Goal: Task Accomplishment & Management: Manage account settings

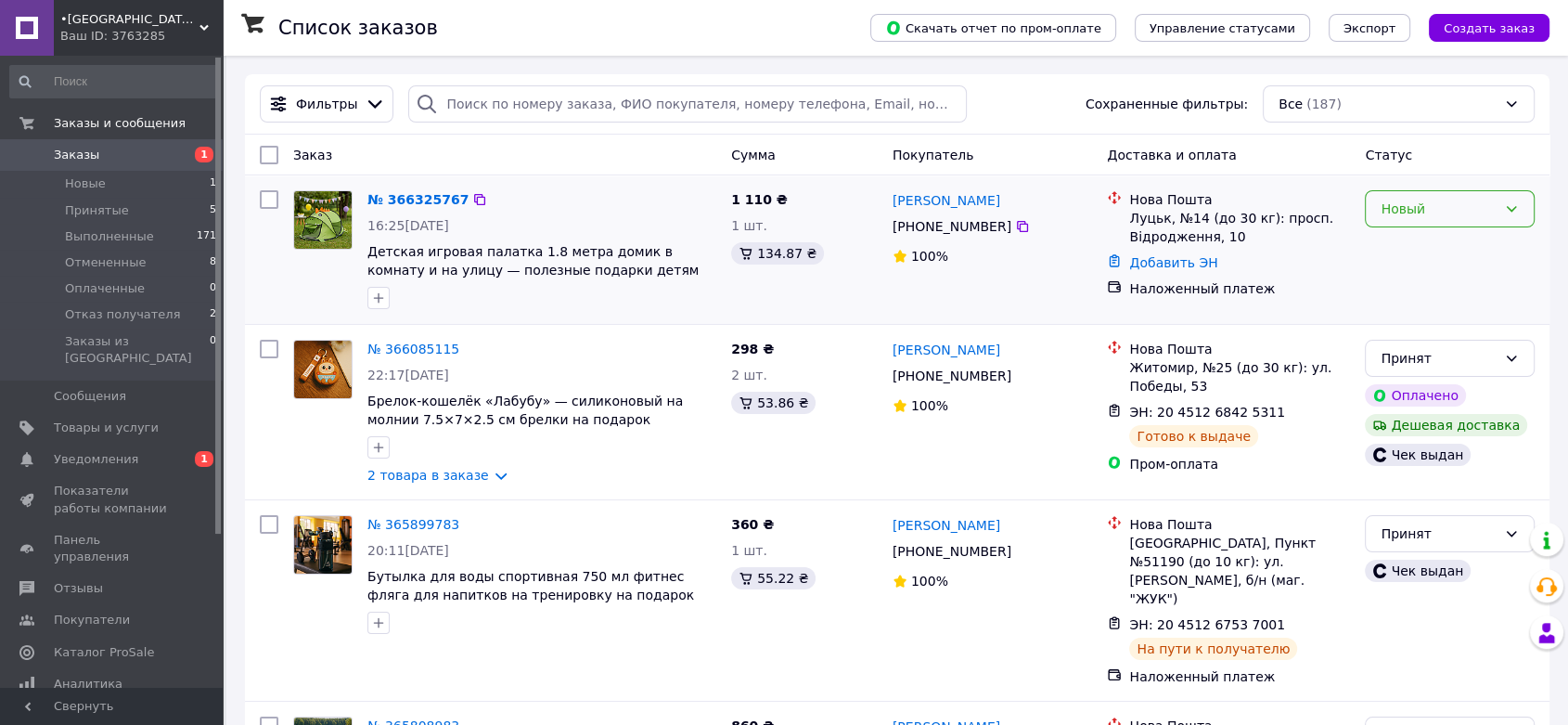
click at [1431, 214] on div "Новый" at bounding box center [1439, 209] width 116 height 20
click at [1418, 243] on li "Принят" at bounding box center [1450, 249] width 168 height 33
click at [384, 199] on link "№ 366325767" at bounding box center [417, 200] width 101 height 15
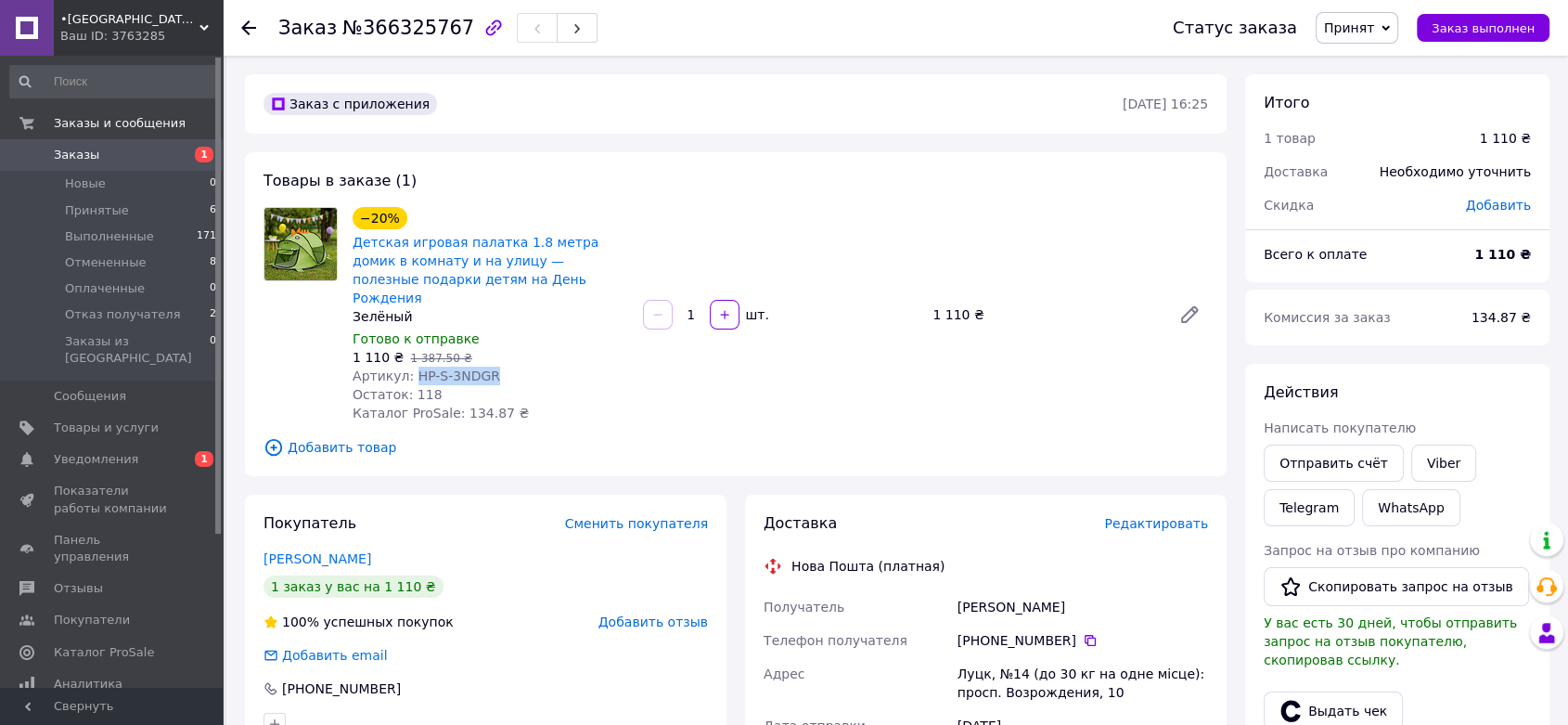
drag, startPoint x: 408, startPoint y: 354, endPoint x: 511, endPoint y: 351, distance: 103.0
click at [511, 366] on div "Артикул: HP-S-3NDGR" at bounding box center [490, 376] width 276 height 19
copy span "HP-S-3NDGR"
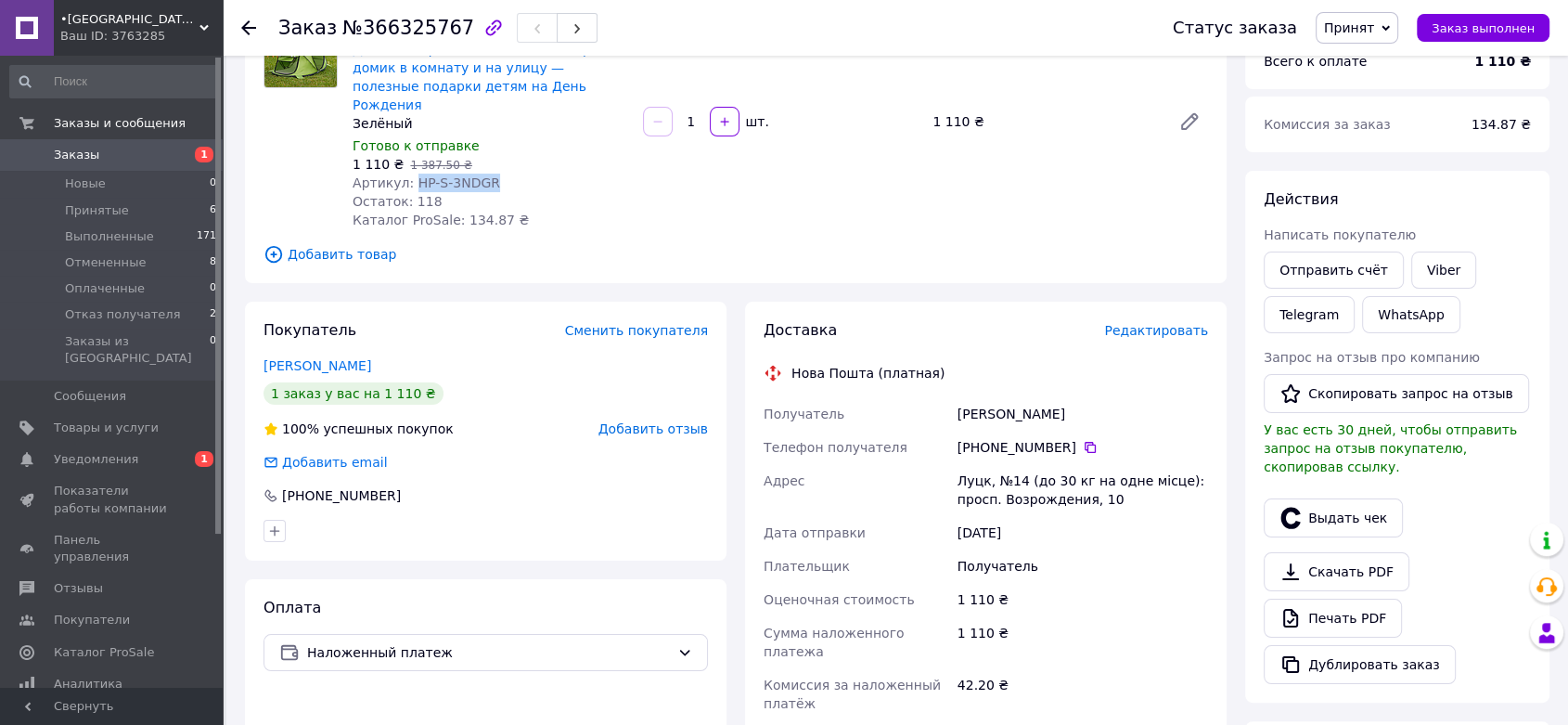
scroll to position [206, 0]
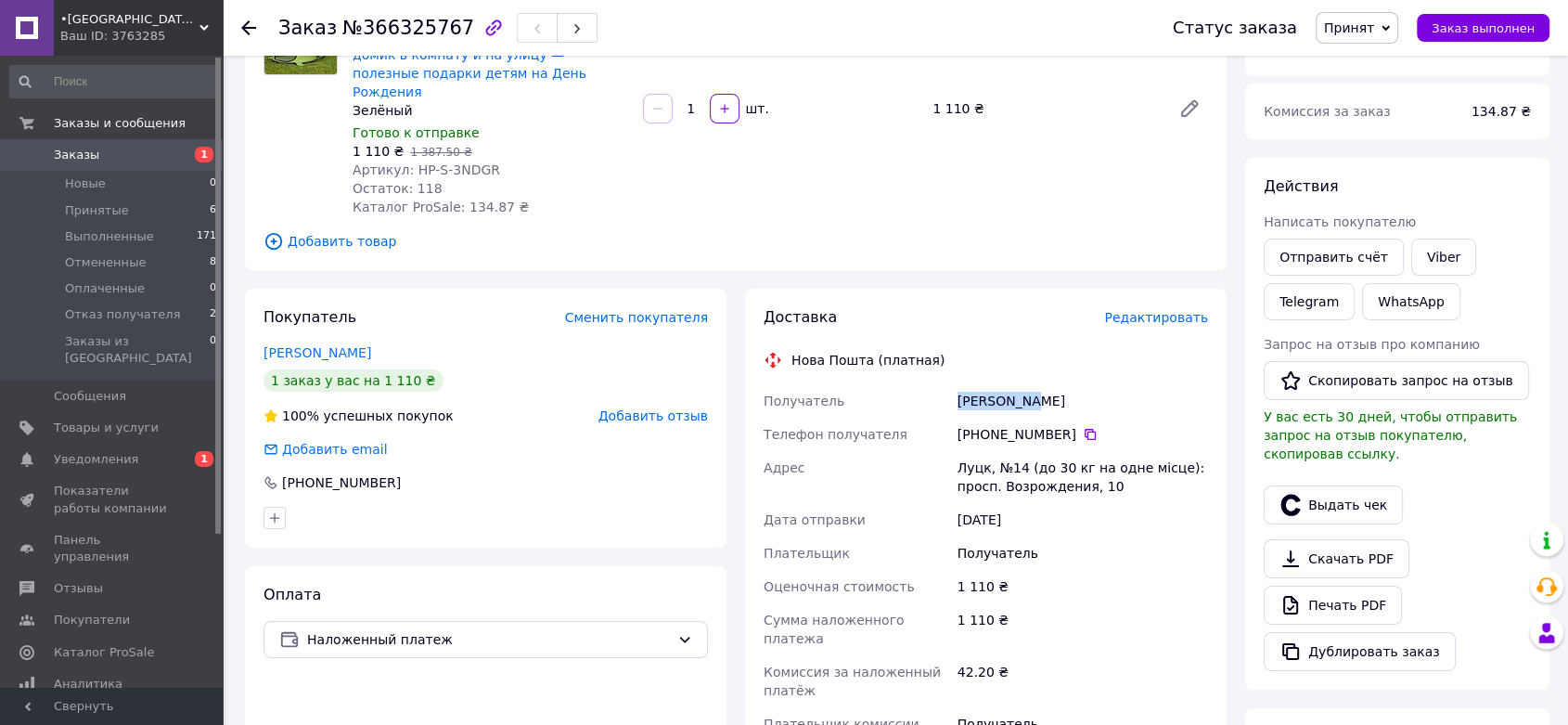
drag, startPoint x: 963, startPoint y: 378, endPoint x: 1030, endPoint y: 378, distance: 67.0
click at [1030, 384] on div "[PERSON_NAME]" at bounding box center [1083, 401] width 258 height 33
copy div "[PERSON_NAME]"
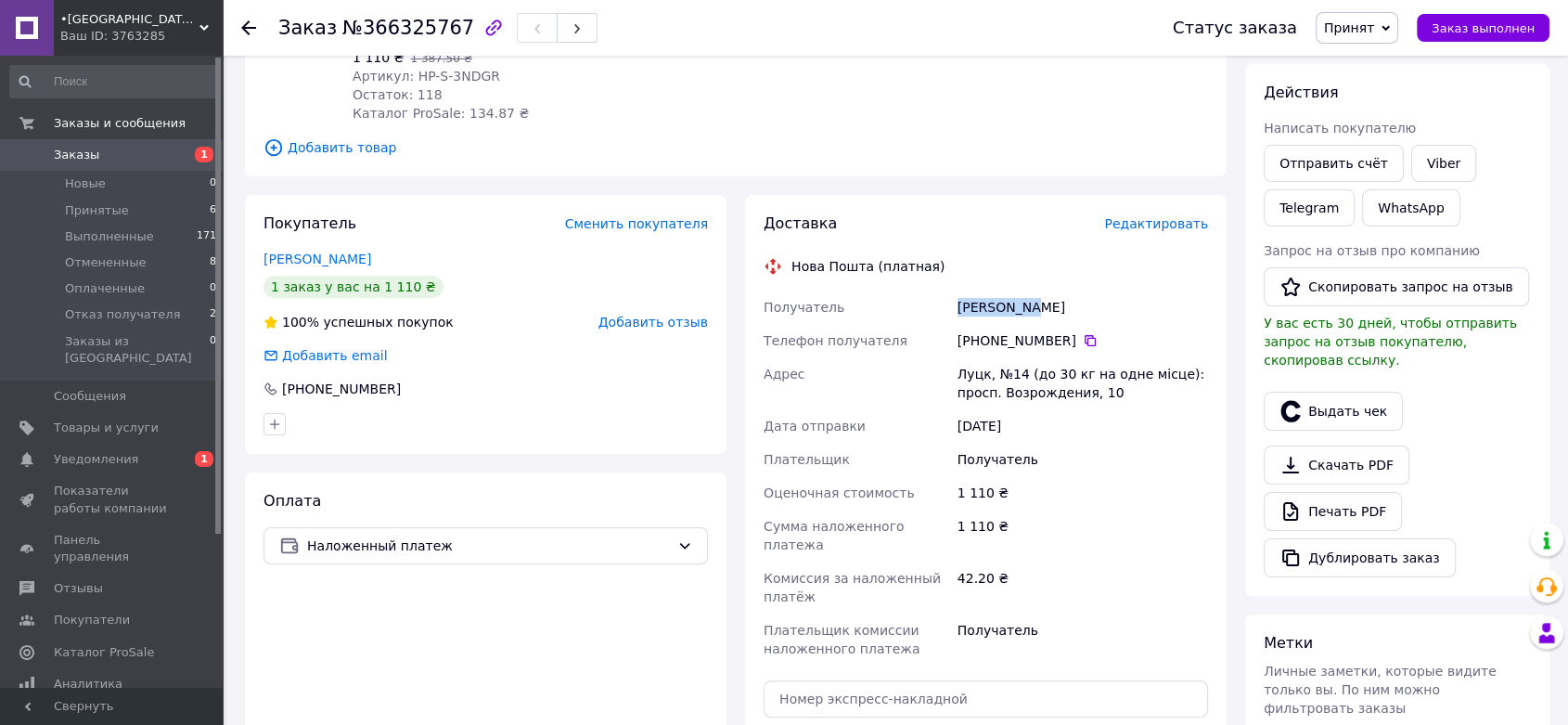
scroll to position [309, 0]
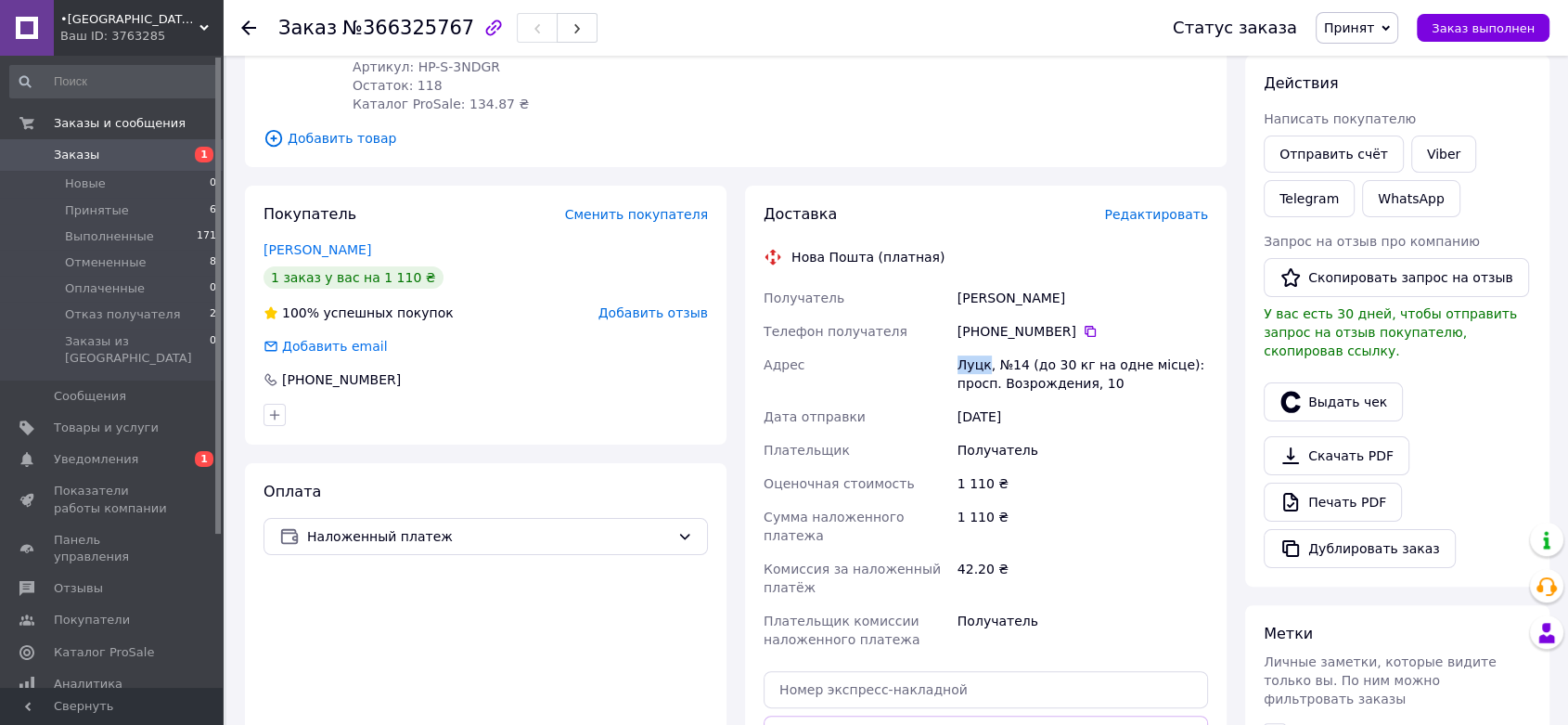
drag, startPoint x: 958, startPoint y: 344, endPoint x: 987, endPoint y: 347, distance: 29.2
click at [987, 348] on div "Луцк, №14 (до 30 кг на одне місце): просп. Возрождения, 10" at bounding box center [1083, 374] width 258 height 52
copy div "Луцк"
drag, startPoint x: 955, startPoint y: 277, endPoint x: 1031, endPoint y: 276, distance: 76.0
click at [1031, 282] on div "[PERSON_NAME]" at bounding box center [1083, 298] width 258 height 33
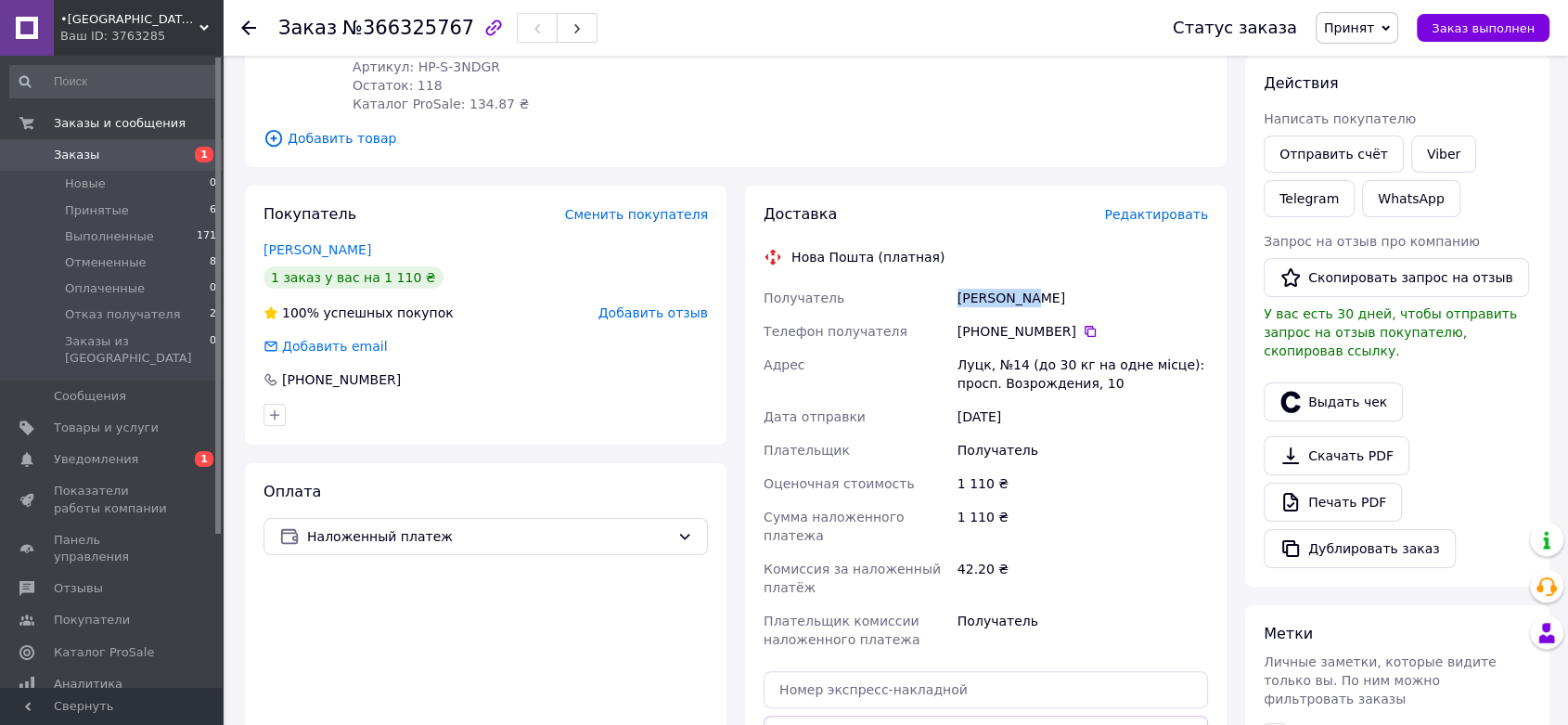
copy div "[PERSON_NAME]"
drag, startPoint x: 988, startPoint y: 311, endPoint x: 1066, endPoint y: 312, distance: 78.0
click at [1066, 322] on div "[PHONE_NUMBER]" at bounding box center [1083, 331] width 251 height 19
copy div "96 670 09 66"
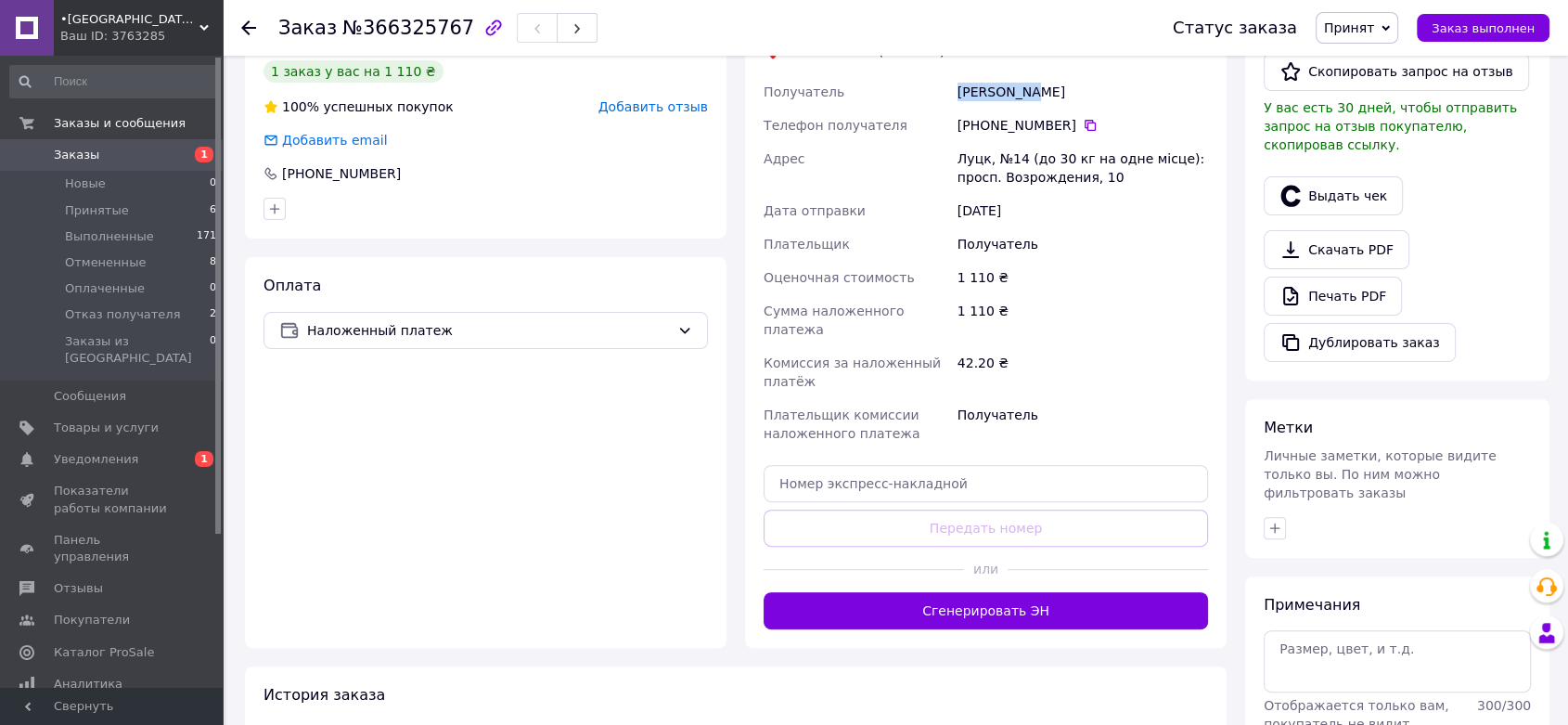
scroll to position [591, 0]
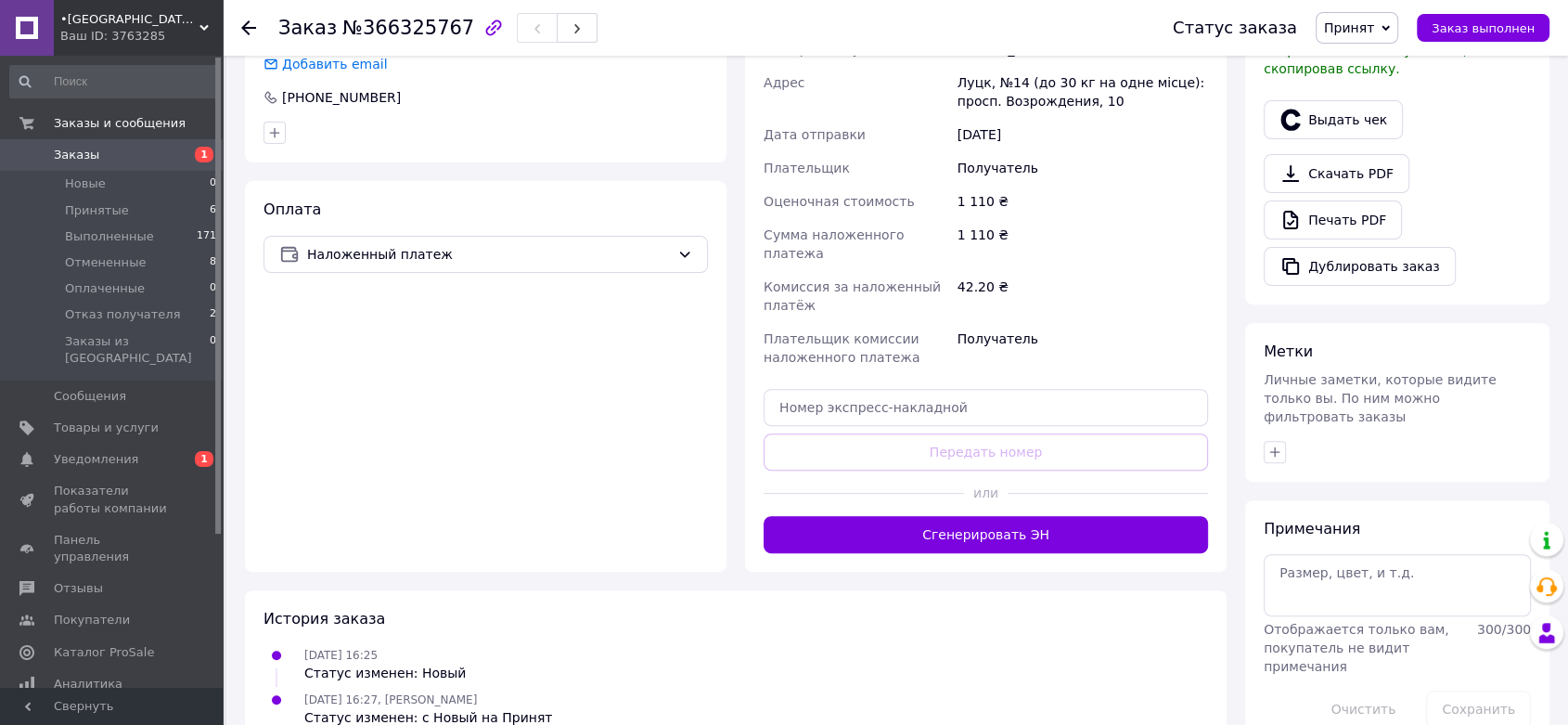
click at [959, 516] on button "Сгенерировать ЭН" at bounding box center [986, 534] width 444 height 37
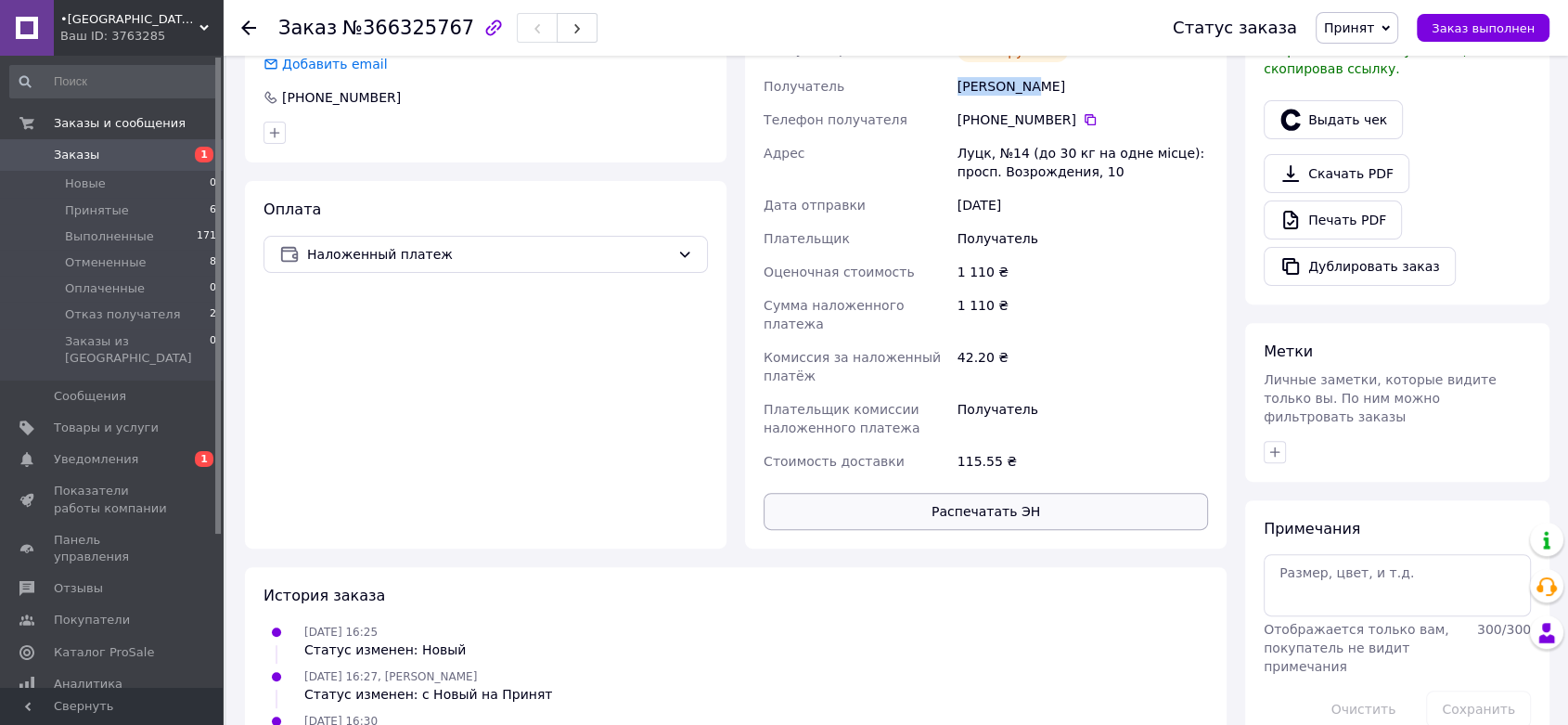
click at [941, 493] on button "Распечатать ЭН" at bounding box center [986, 511] width 444 height 37
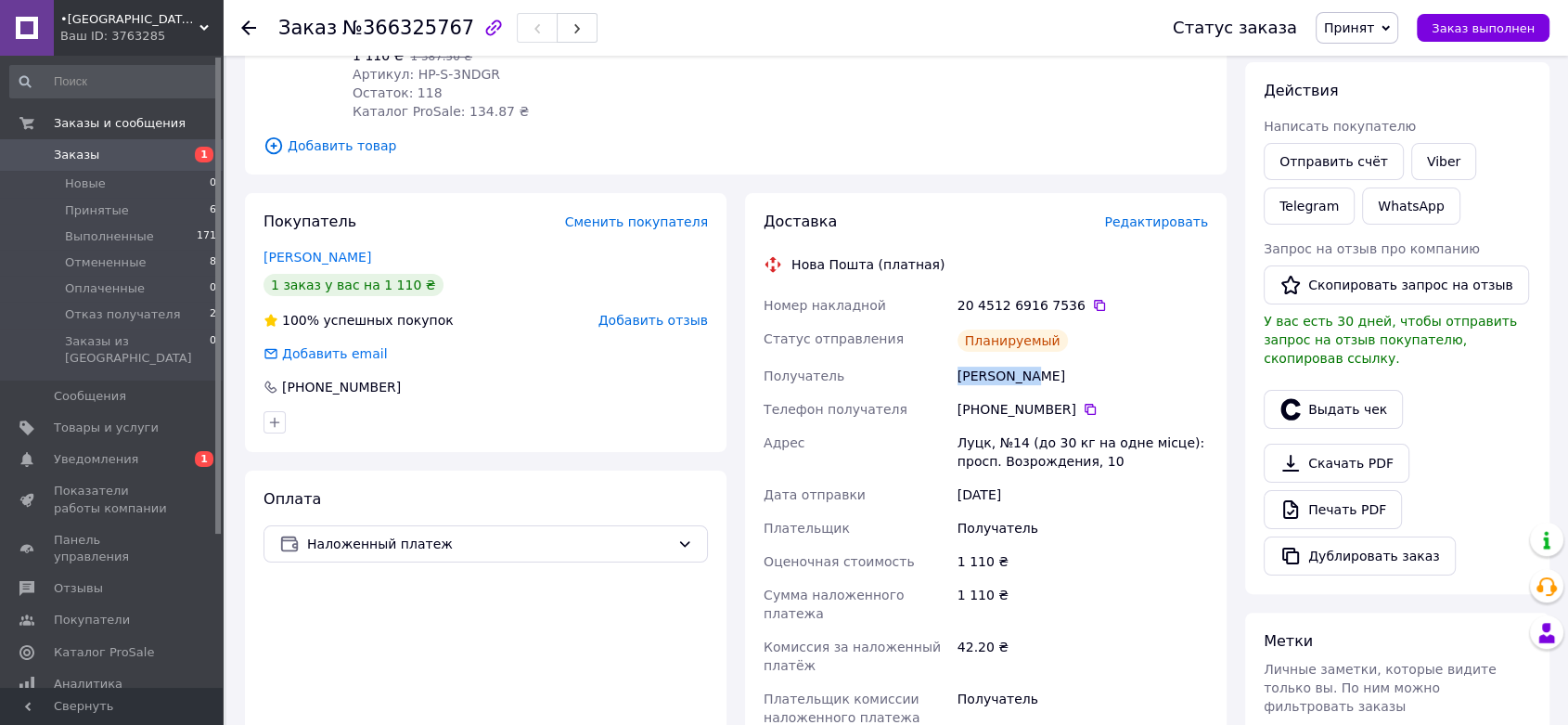
scroll to position [0, 0]
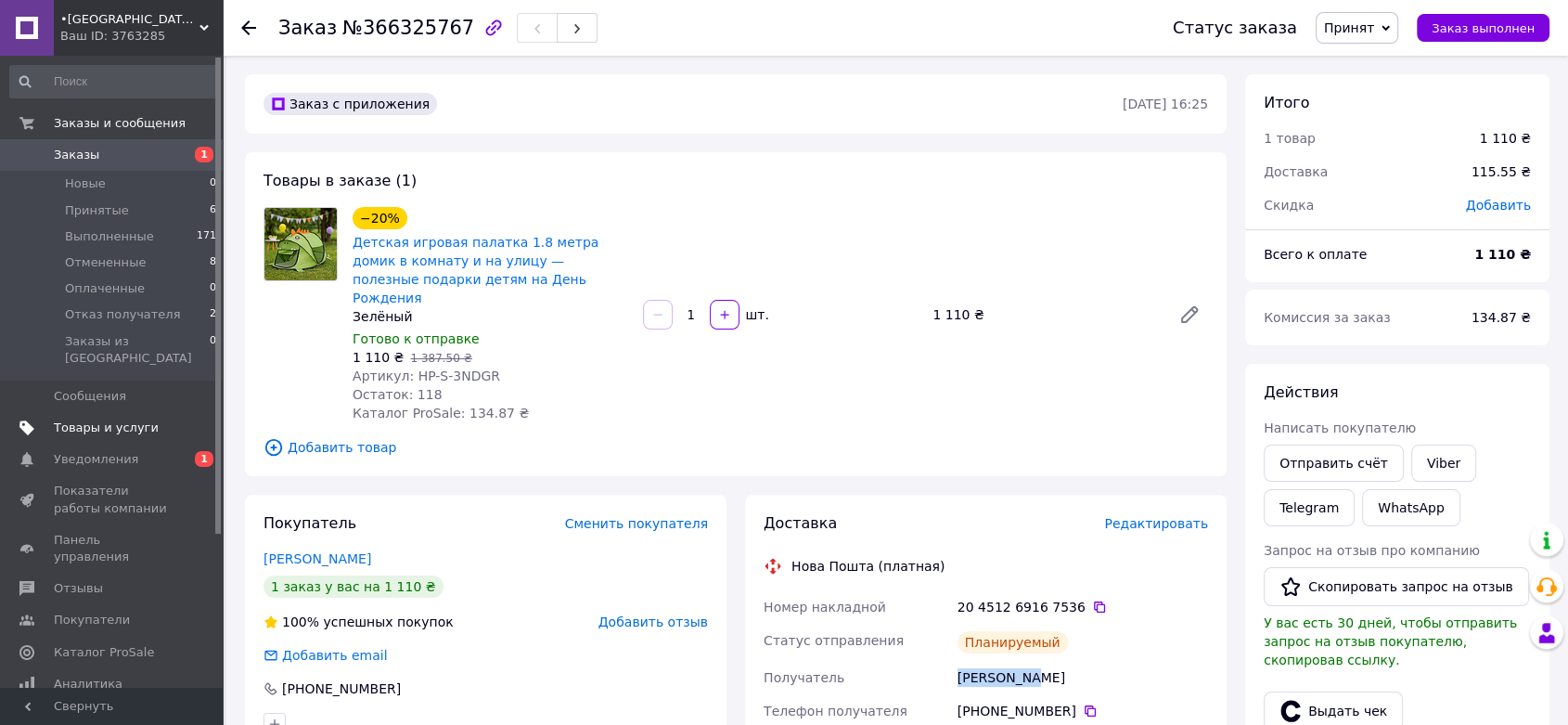
click at [100, 419] on span "Товары и услуги" at bounding box center [106, 428] width 105 height 17
